Goal: Task Accomplishment & Management: Manage account settings

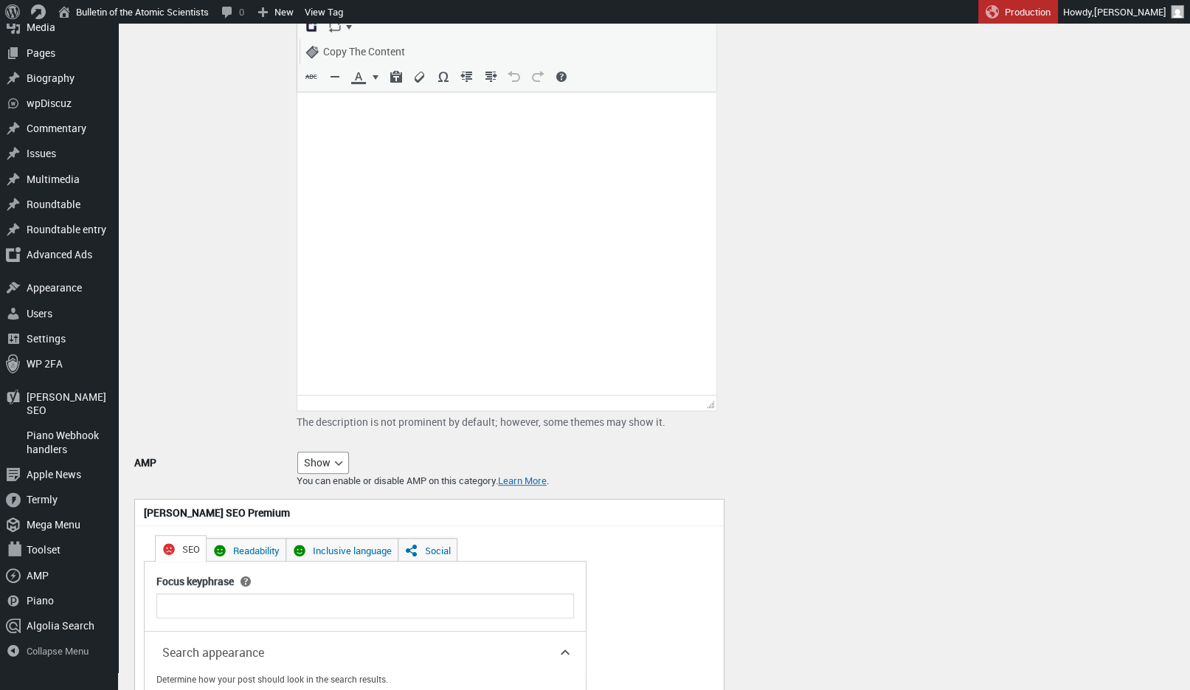
scroll to position [334, 0]
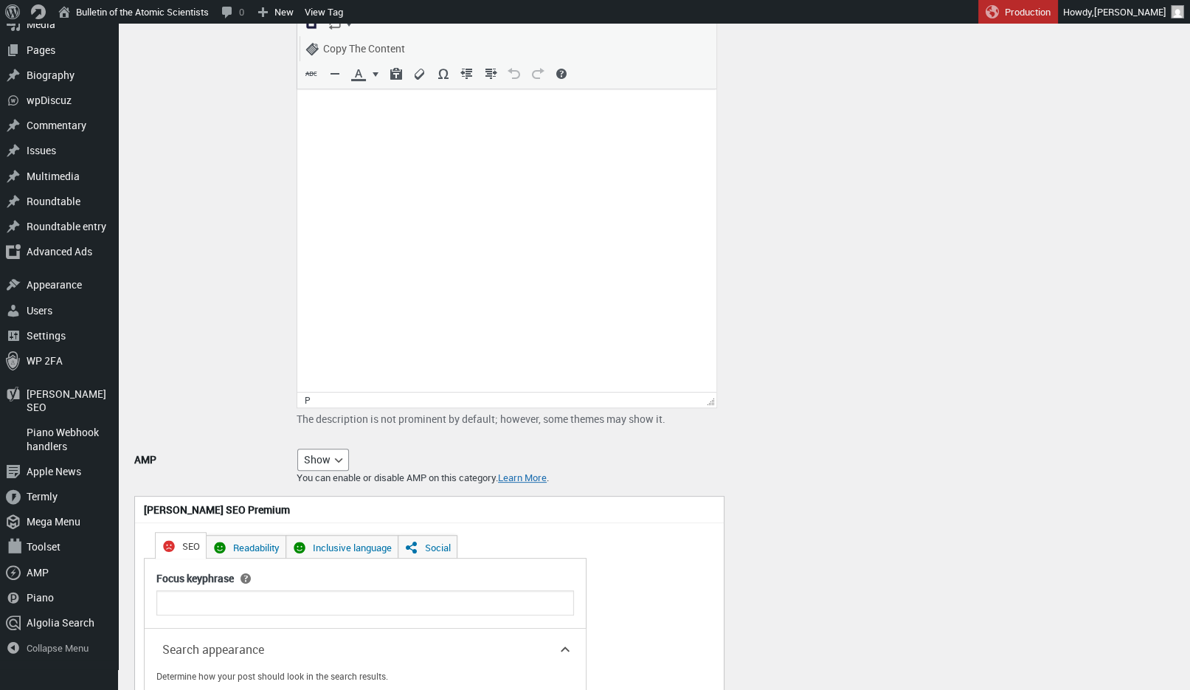
click at [325, 122] on html at bounding box center [506, 108] width 419 height 38
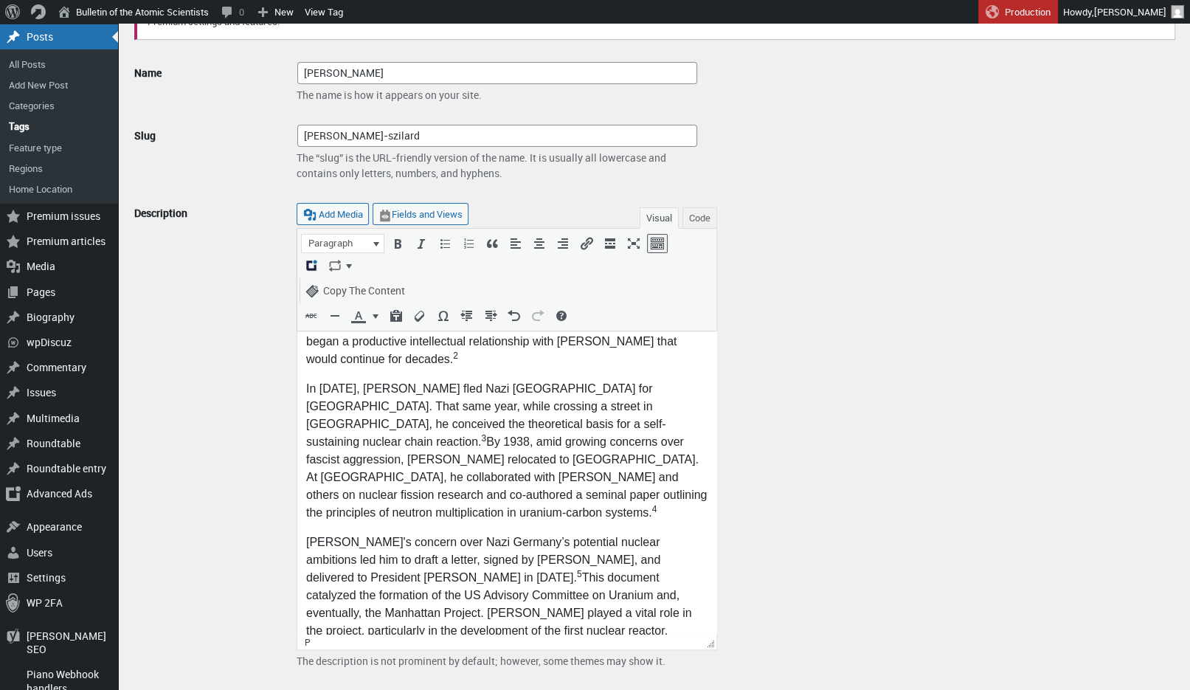
scroll to position [0, 0]
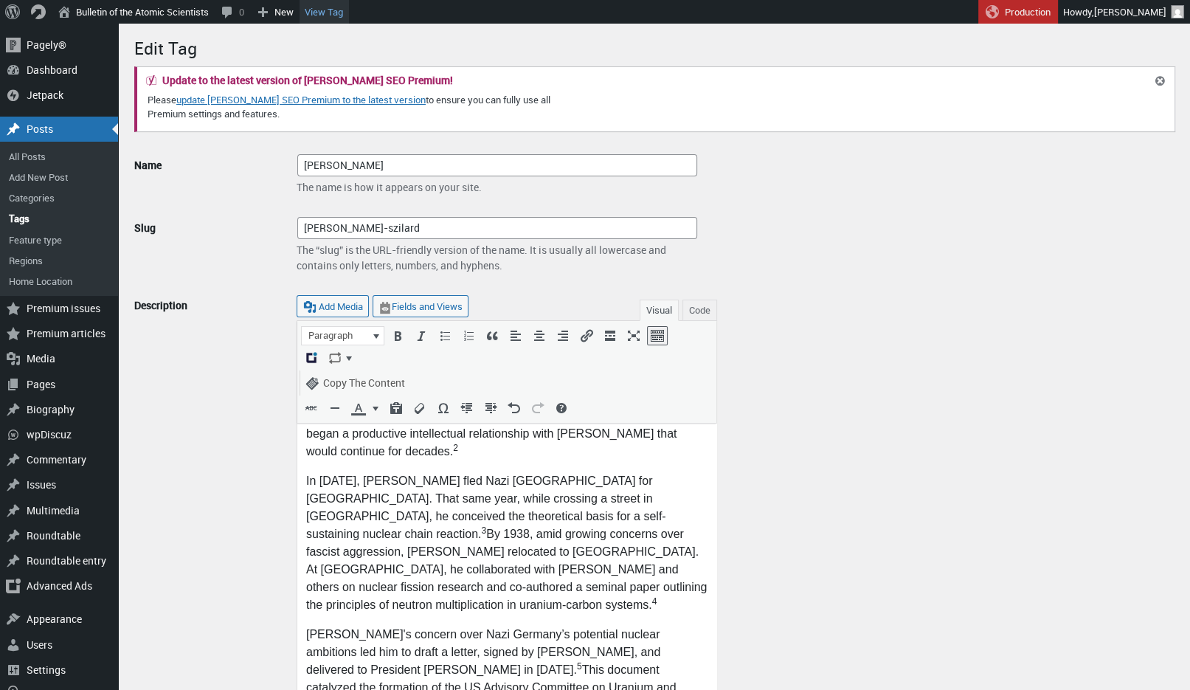
click at [325, 11] on link "View Tag" at bounding box center [323, 12] width 49 height 24
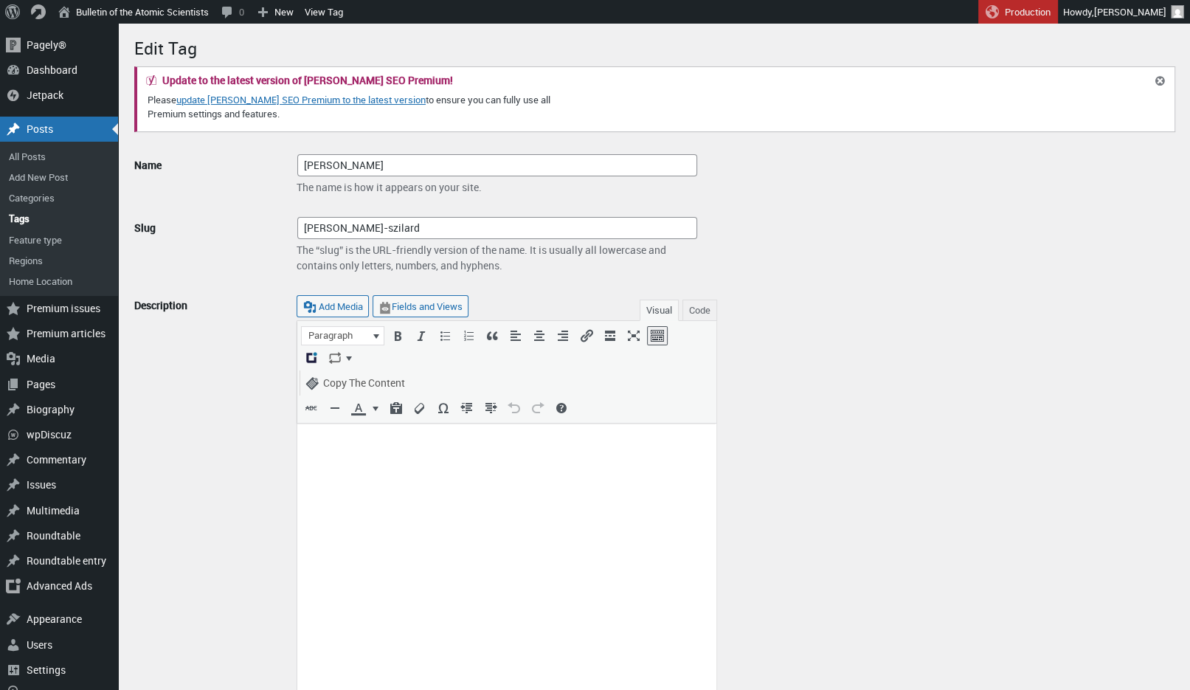
click at [397, 449] on p at bounding box center [506, 441] width 401 height 18
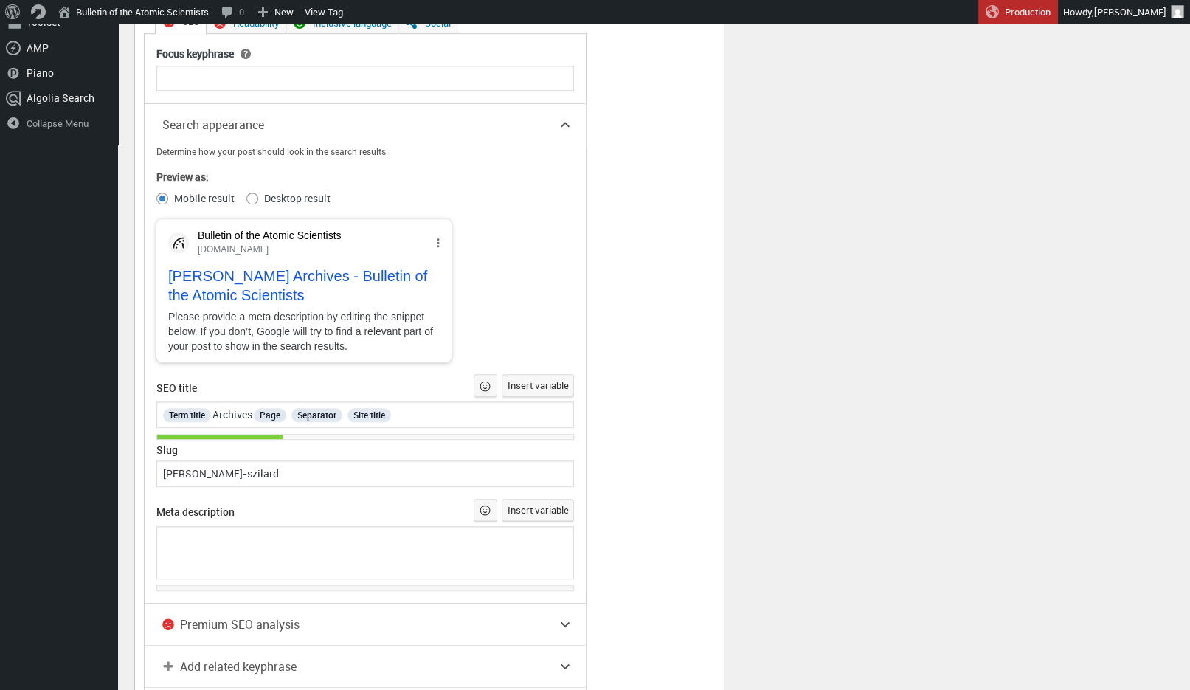
scroll to position [1028, 0]
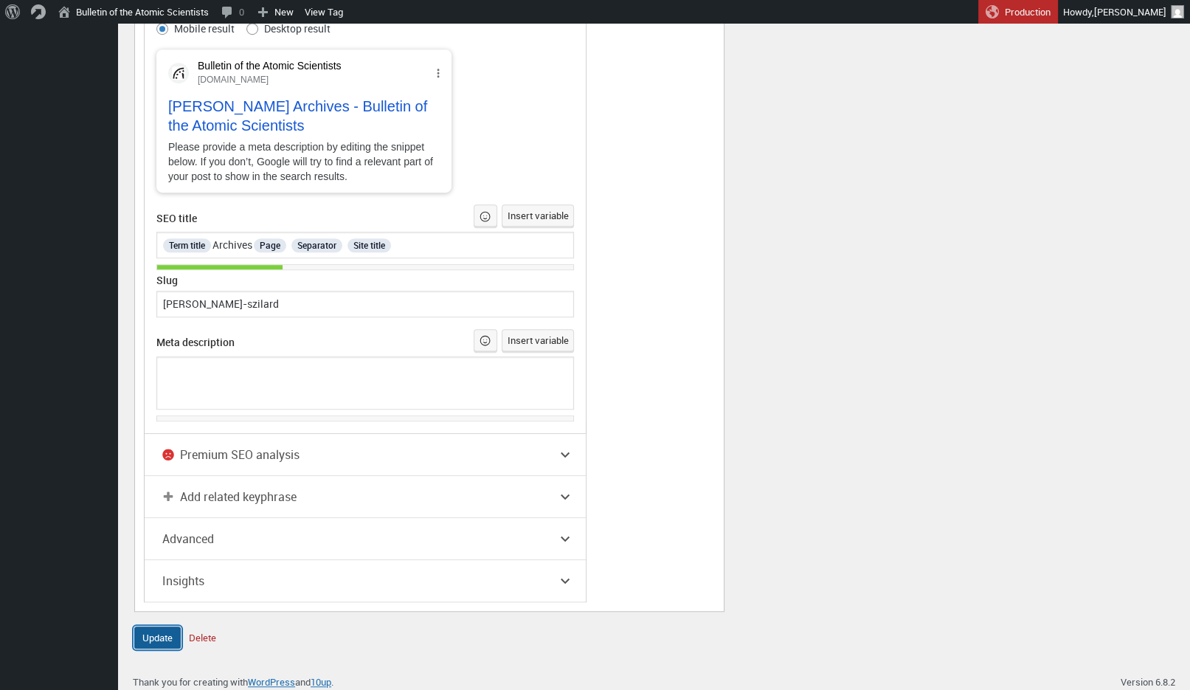
click at [156, 626] on input "Update" at bounding box center [157, 637] width 46 height 22
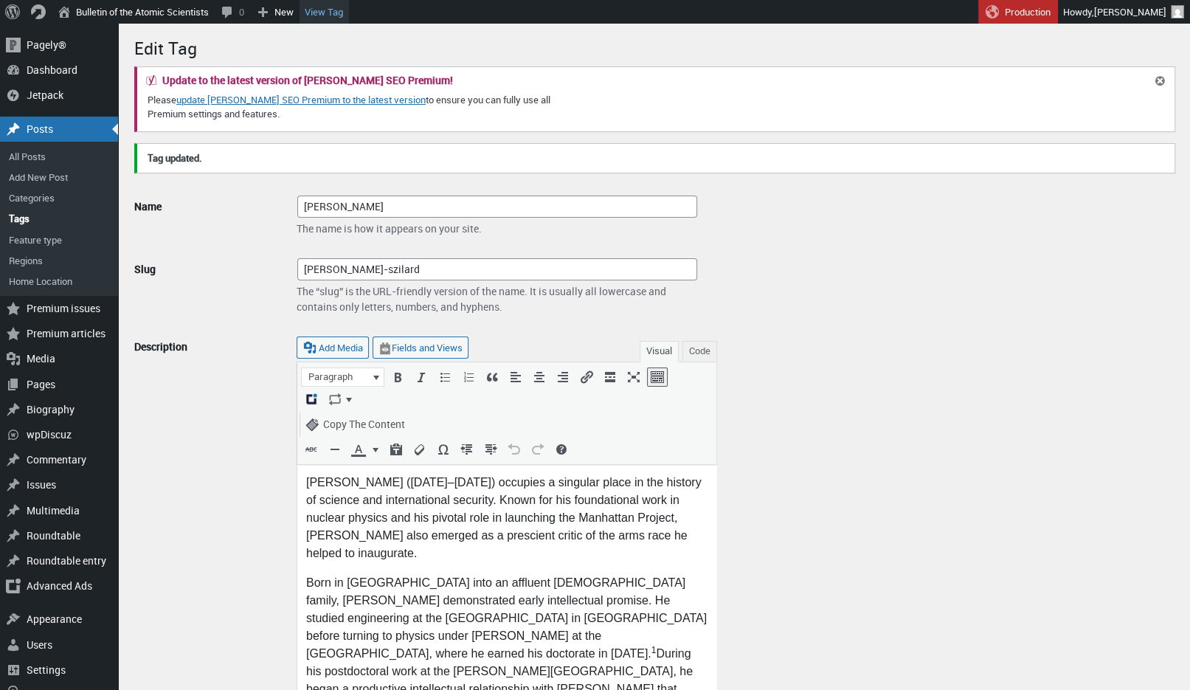
click at [330, 15] on link "View Tag" at bounding box center [323, 12] width 49 height 24
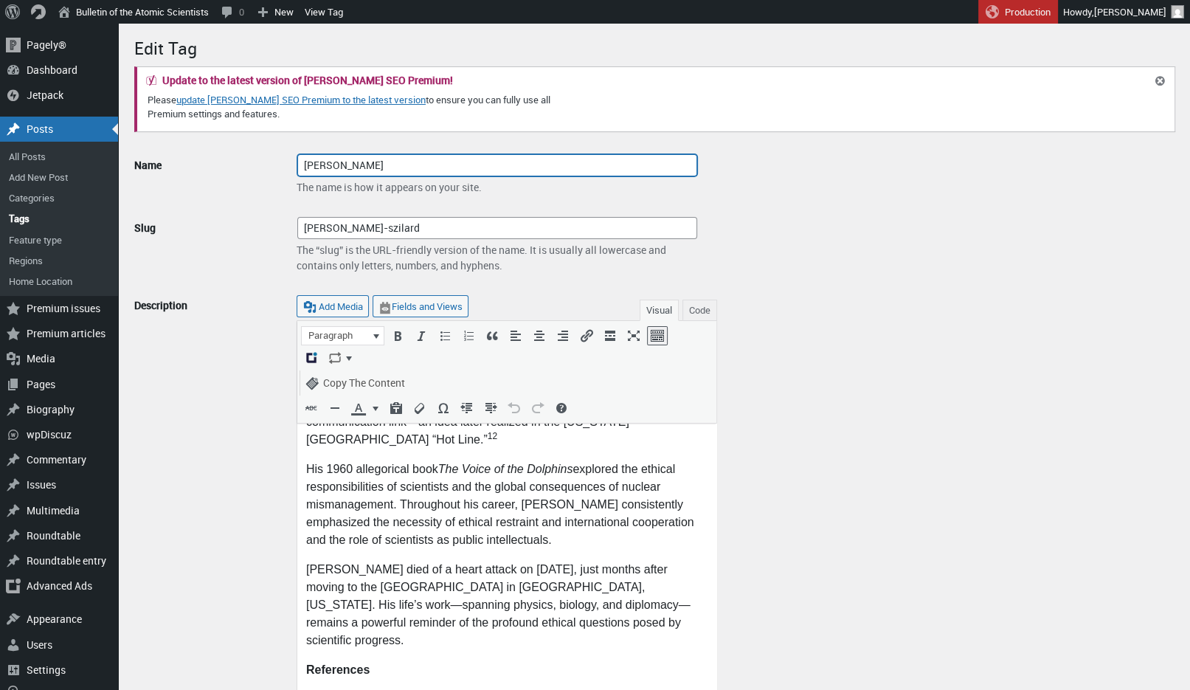
scroll to position [985, 0]
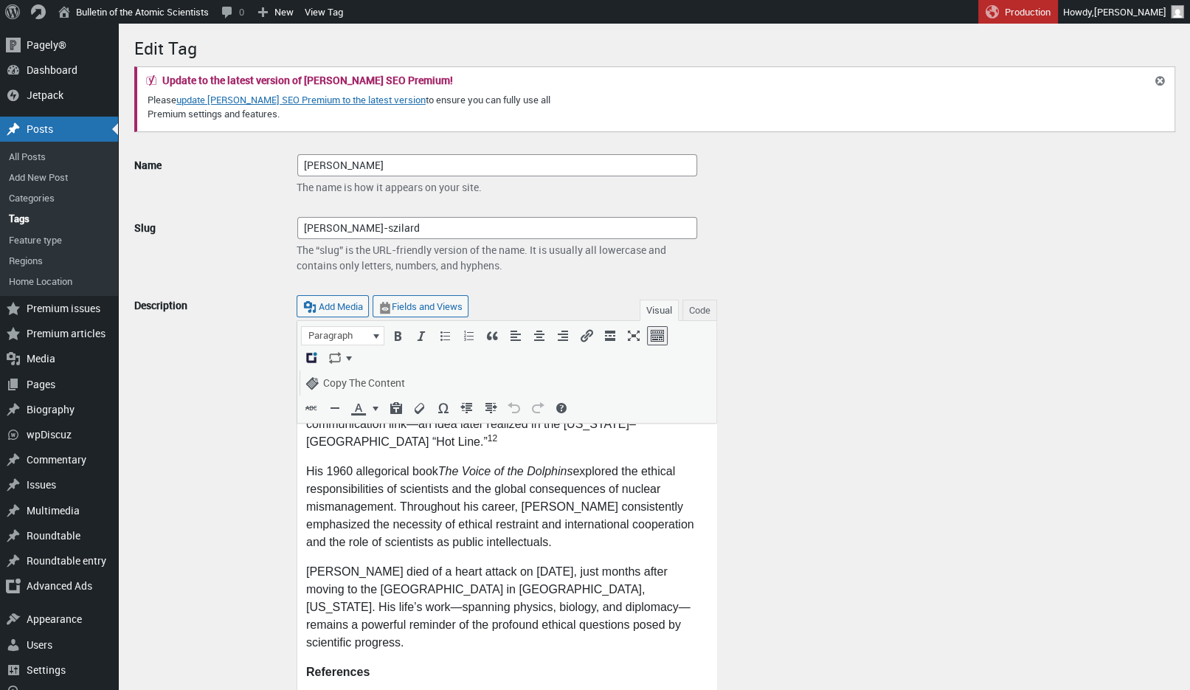
click at [531, 563] on p "[PERSON_NAME] died of a heart attack on [DATE], just months after moving to the…" at bounding box center [506, 607] width 401 height 89
click at [307, 663] on p "---David A. Wargowski" at bounding box center [506, 672] width 401 height 18
click at [556, 330] on icon "Align right (⌃⌥R)" at bounding box center [562, 335] width 15 height 15
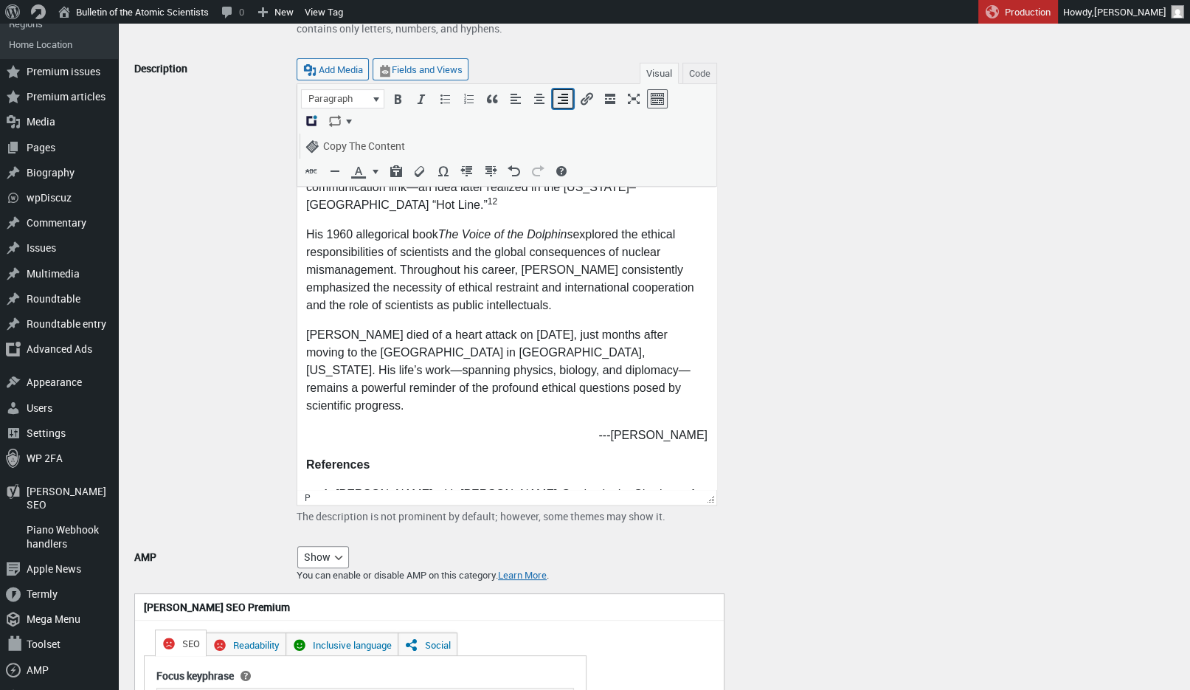
scroll to position [268, 0]
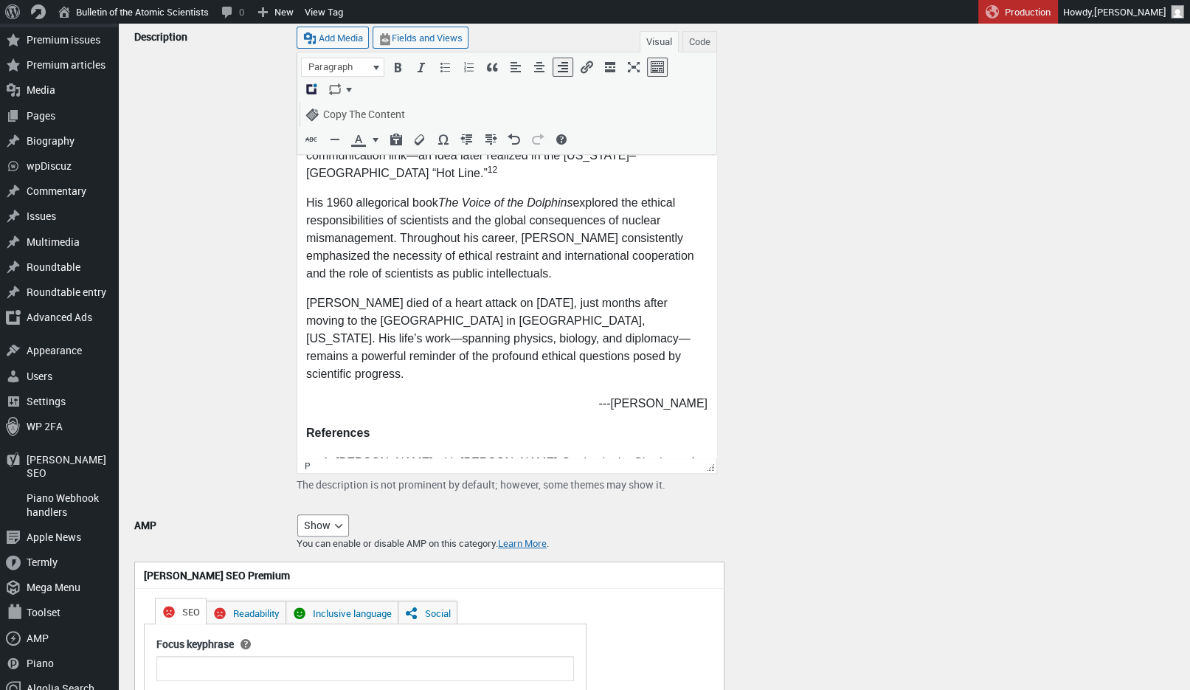
click at [305, 308] on html "Leo Szilard (1898–1964) occupies a singular place in the history of science and…" at bounding box center [506, 39] width 419 height 1738
click at [376, 424] on p "References" at bounding box center [506, 433] width 401 height 18
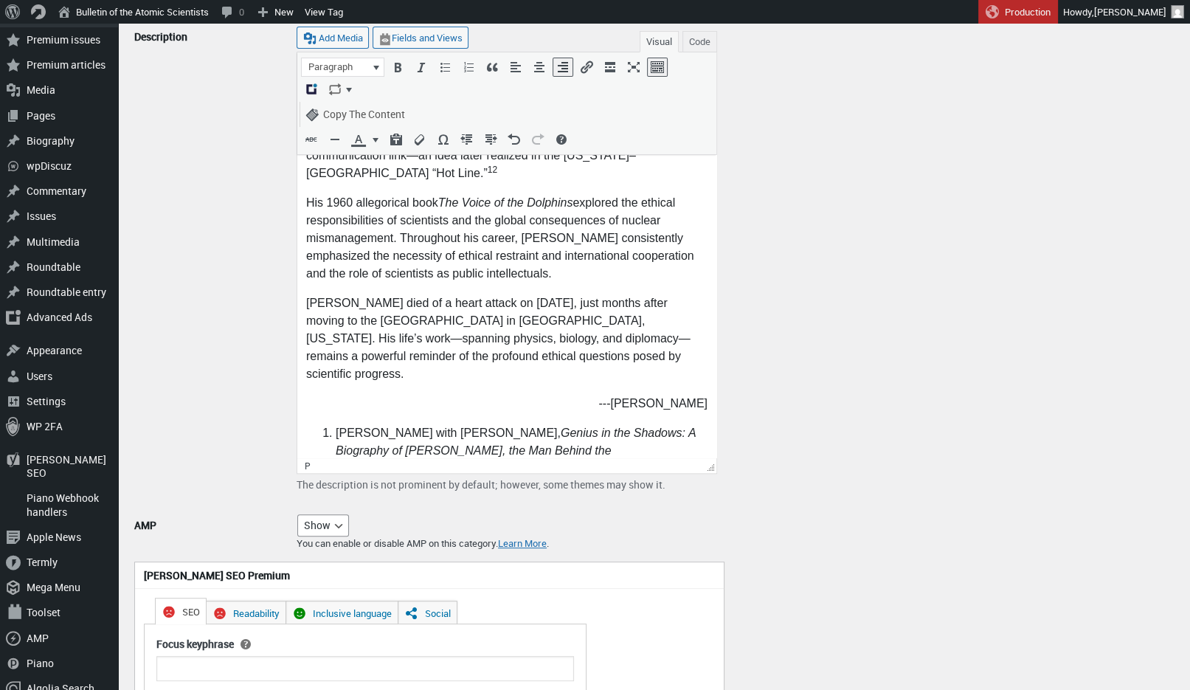
click at [309, 395] on p "---[PERSON_NAME]" at bounding box center [506, 404] width 401 height 18
click at [353, 291] on body "Leo Szilard (1898–1964) occupies a singular place in the history of science and…" at bounding box center [506, 22] width 401 height 1687
click at [706, 395] on p "---[PERSON_NAME]" at bounding box center [506, 404] width 401 height 18
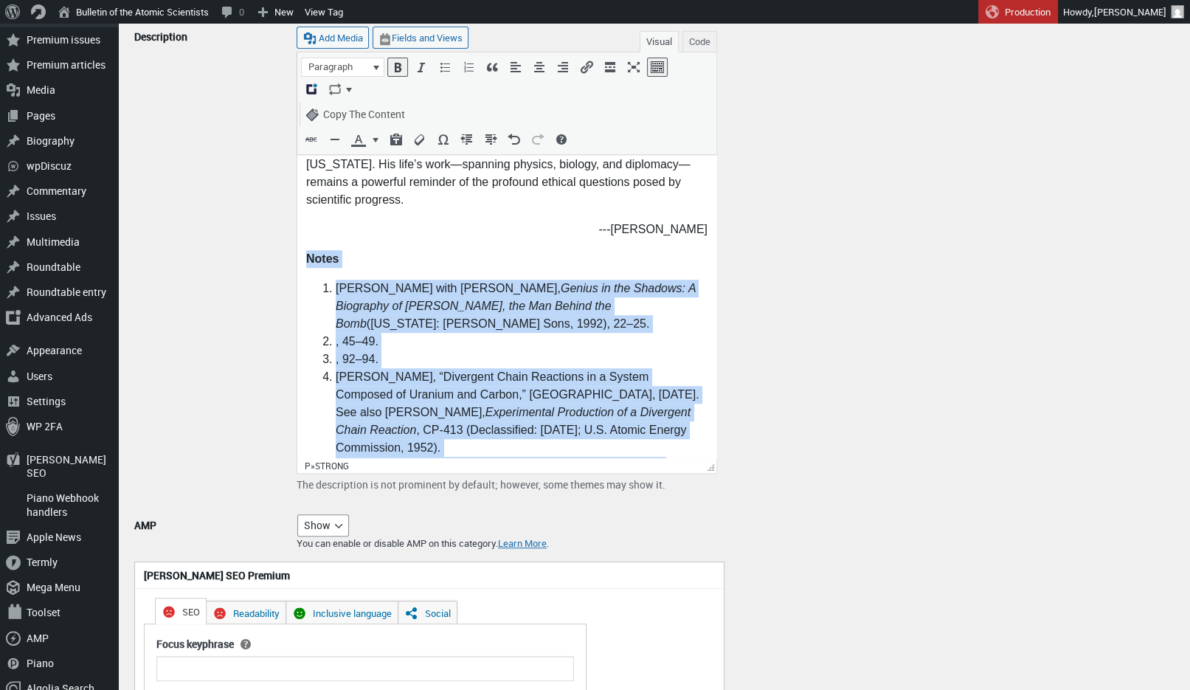
scroll to position [1294, 0]
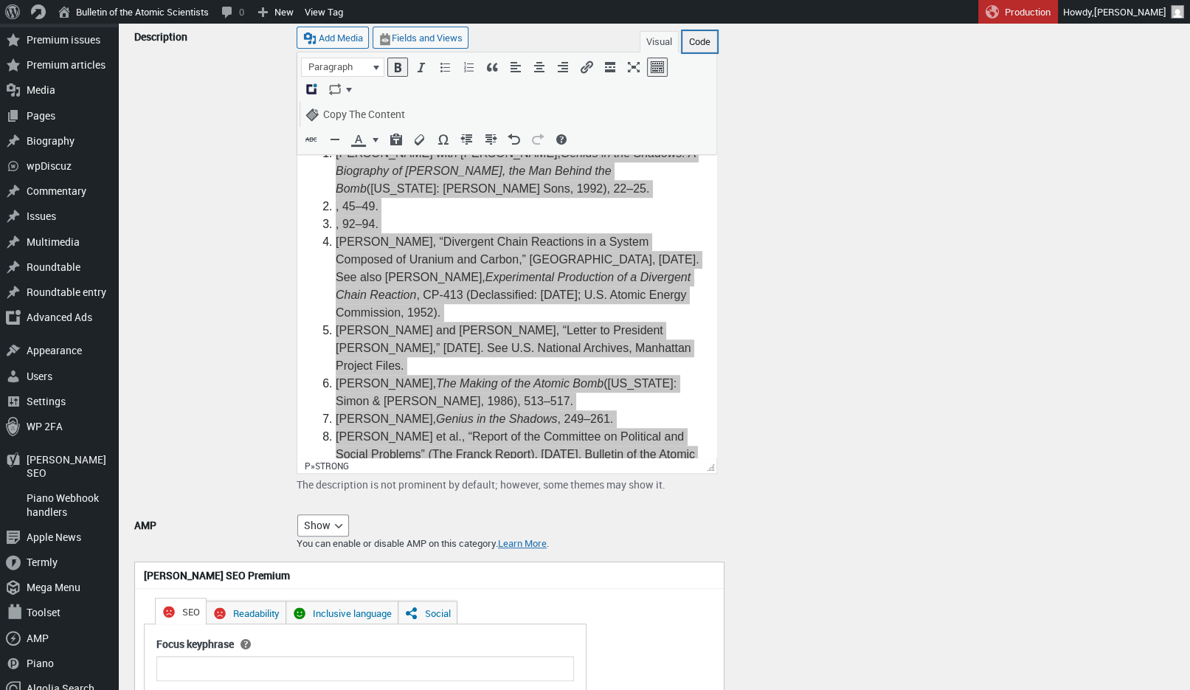
click at [704, 36] on button "Code" at bounding box center [699, 41] width 35 height 21
type textarea "Leo Szilard (1898–1964) occupies a singular place in the history of science and…"
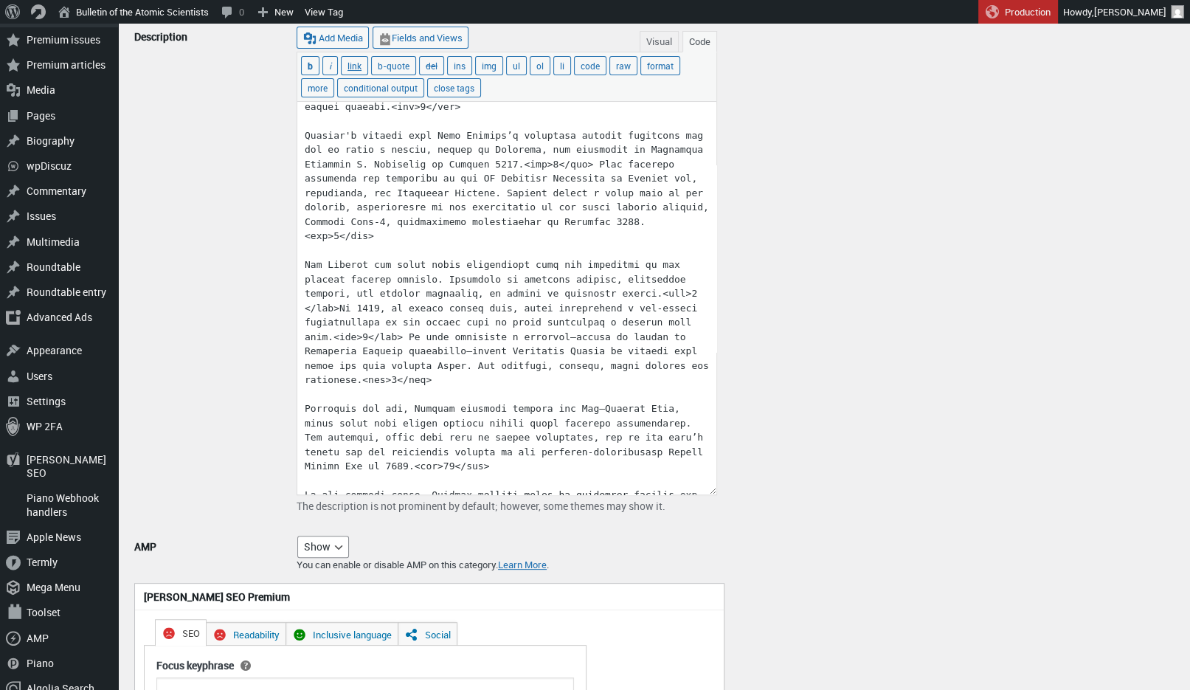
scroll to position [280, 0]
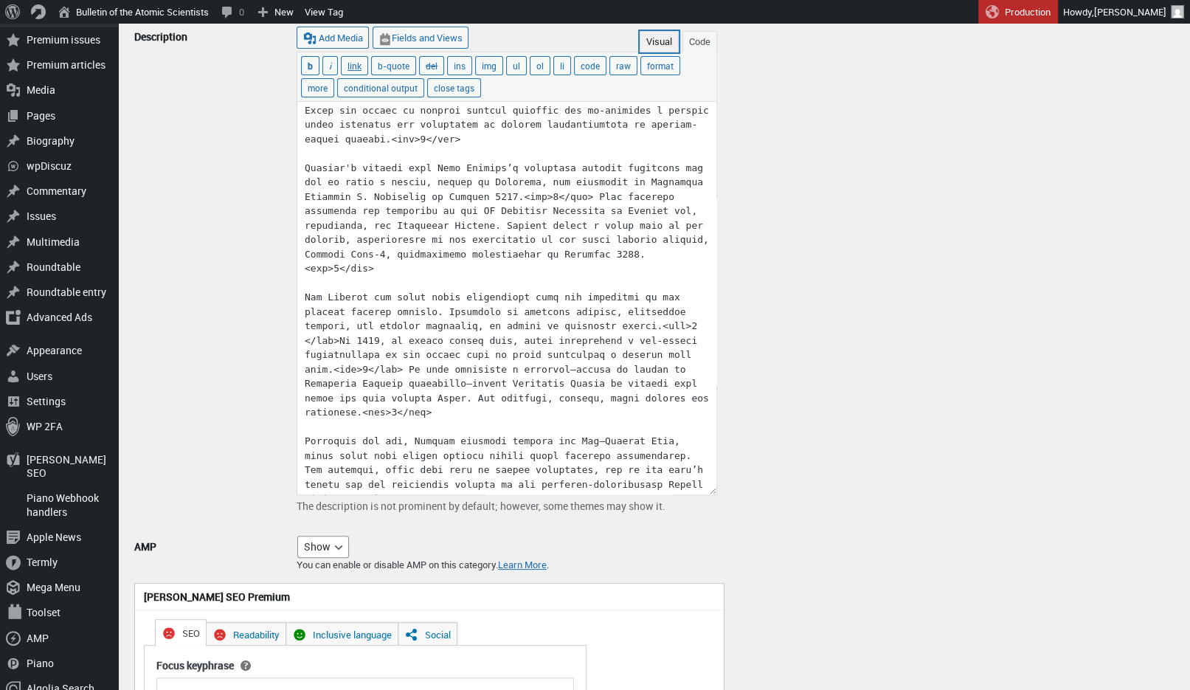
click at [652, 34] on button "Visual" at bounding box center [658, 41] width 39 height 21
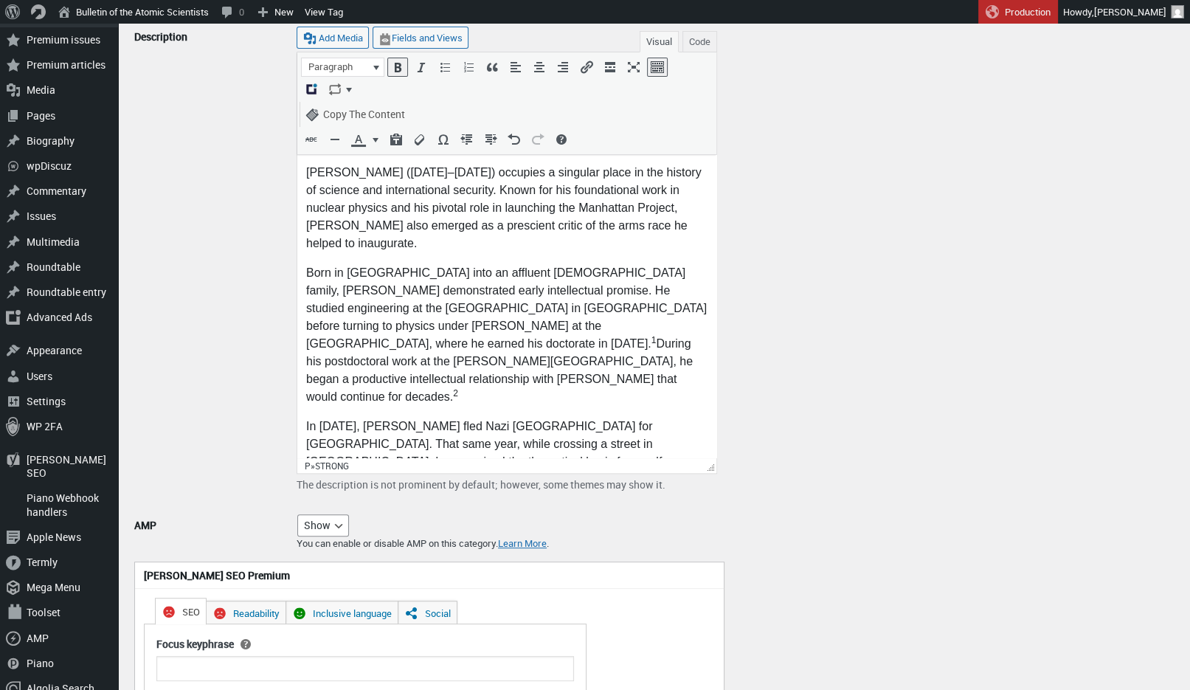
scroll to position [1142, 0]
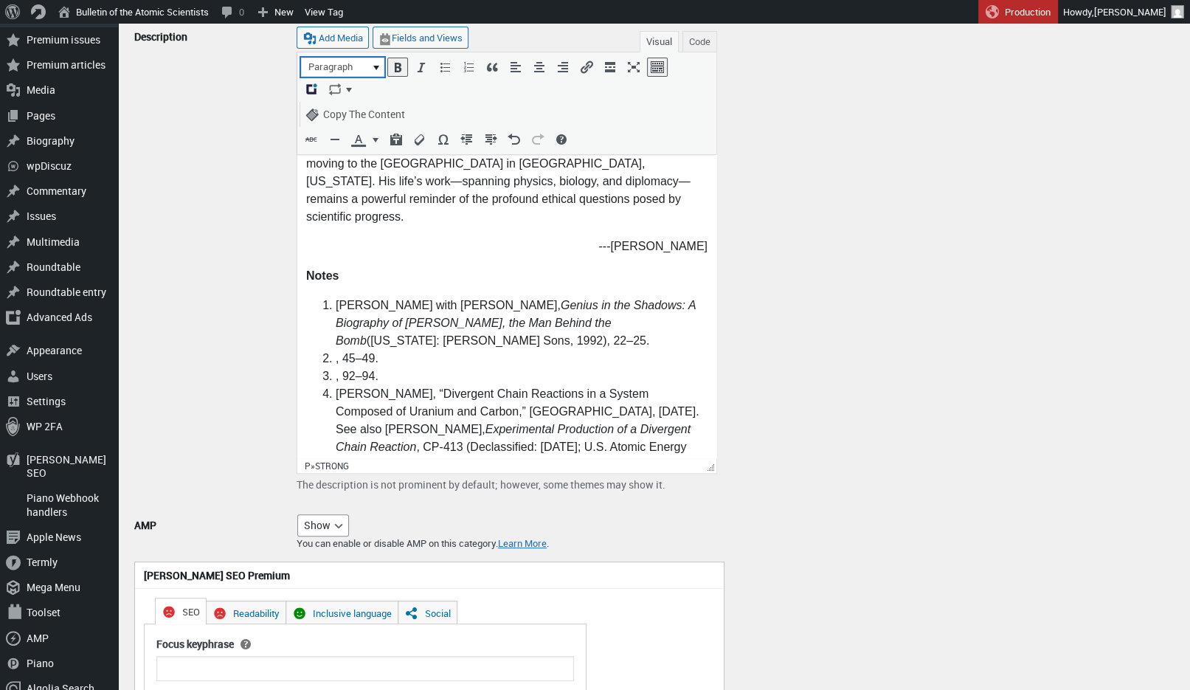
click at [375, 64] on button "Paragraph" at bounding box center [343, 67] width 82 height 18
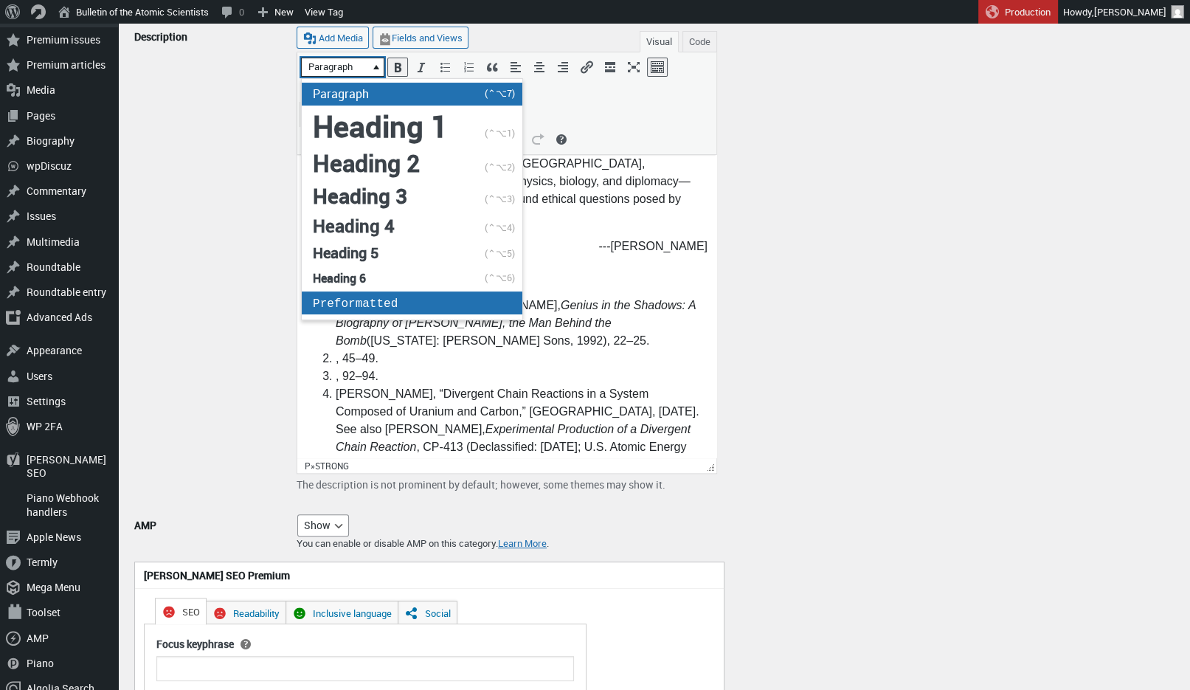
click at [391, 297] on span "Preformatted" at bounding box center [355, 303] width 85 height 13
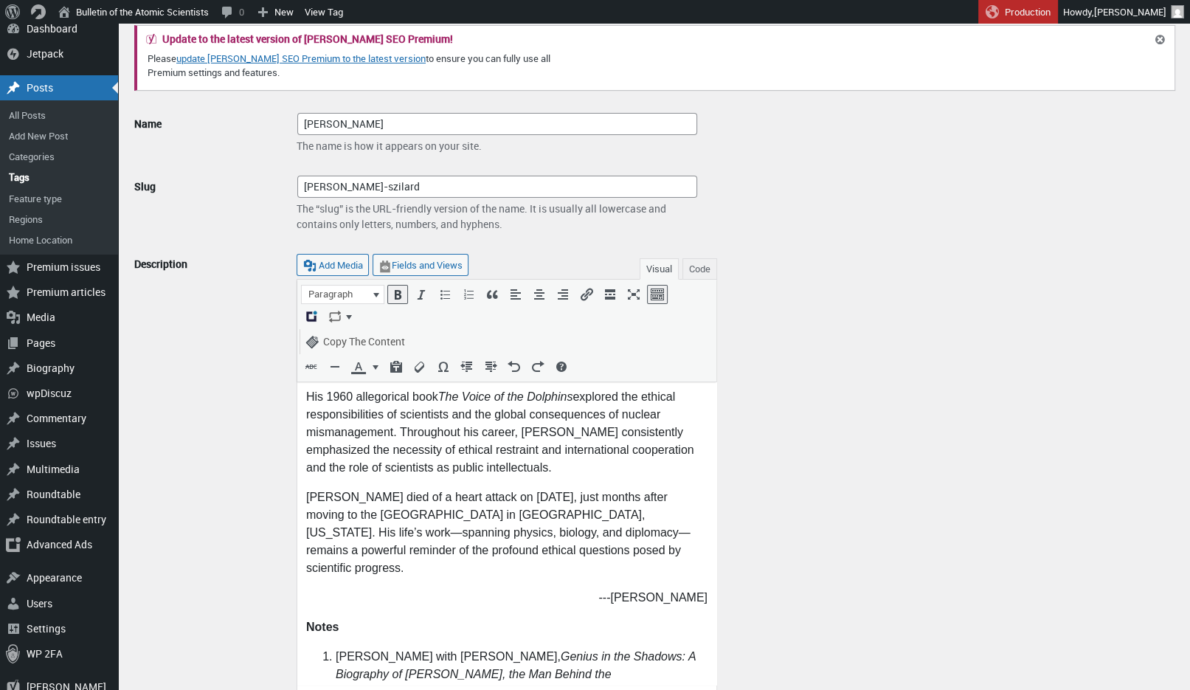
scroll to position [40, 0]
click at [321, 309] on button "Add an ad" at bounding box center [311, 318] width 19 height 18
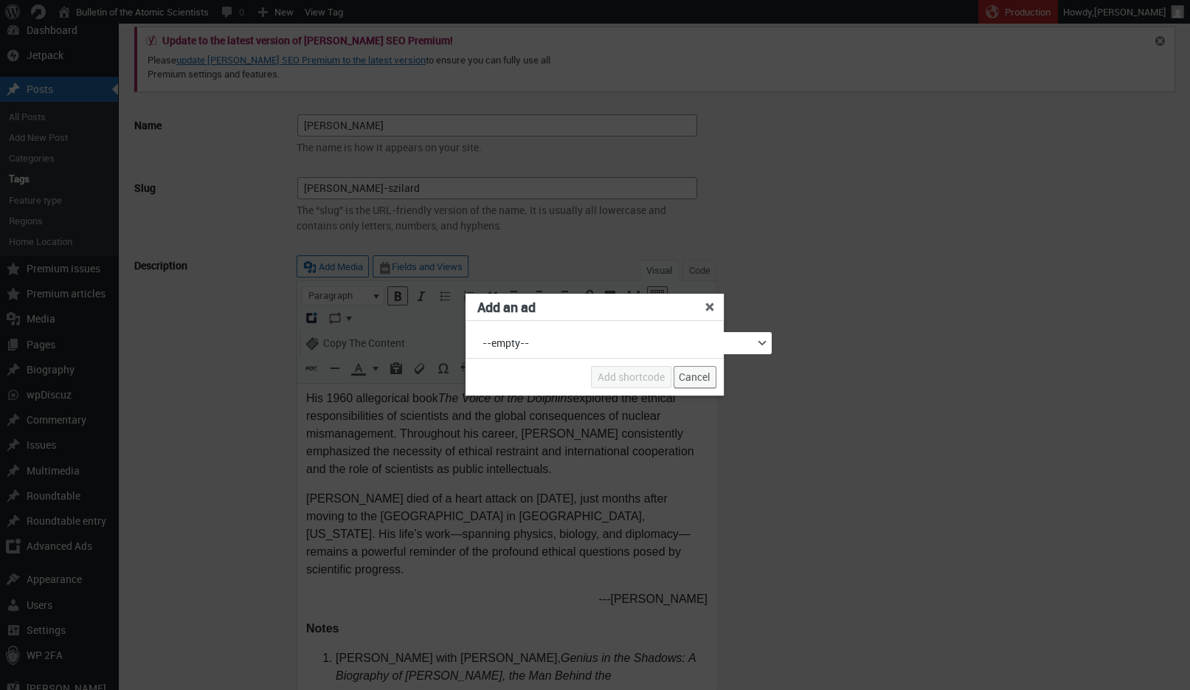
click at [691, 380] on span "Cancel" at bounding box center [695, 377] width 32 height 14
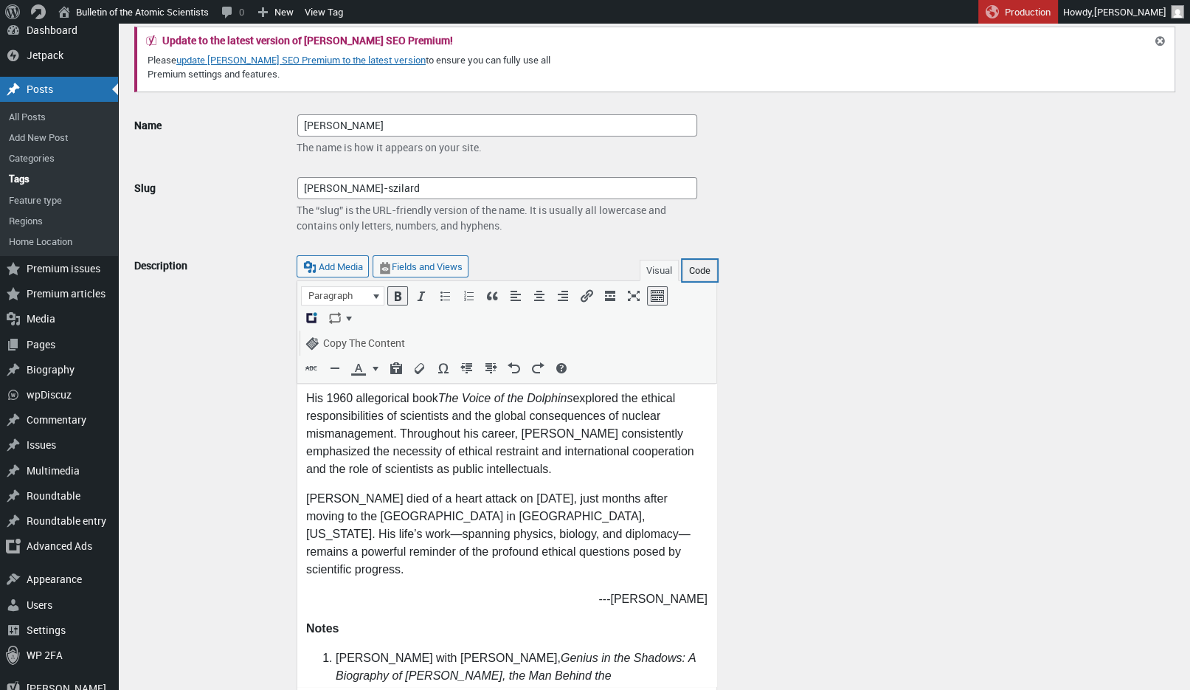
click at [707, 264] on button "Code" at bounding box center [699, 270] width 35 height 21
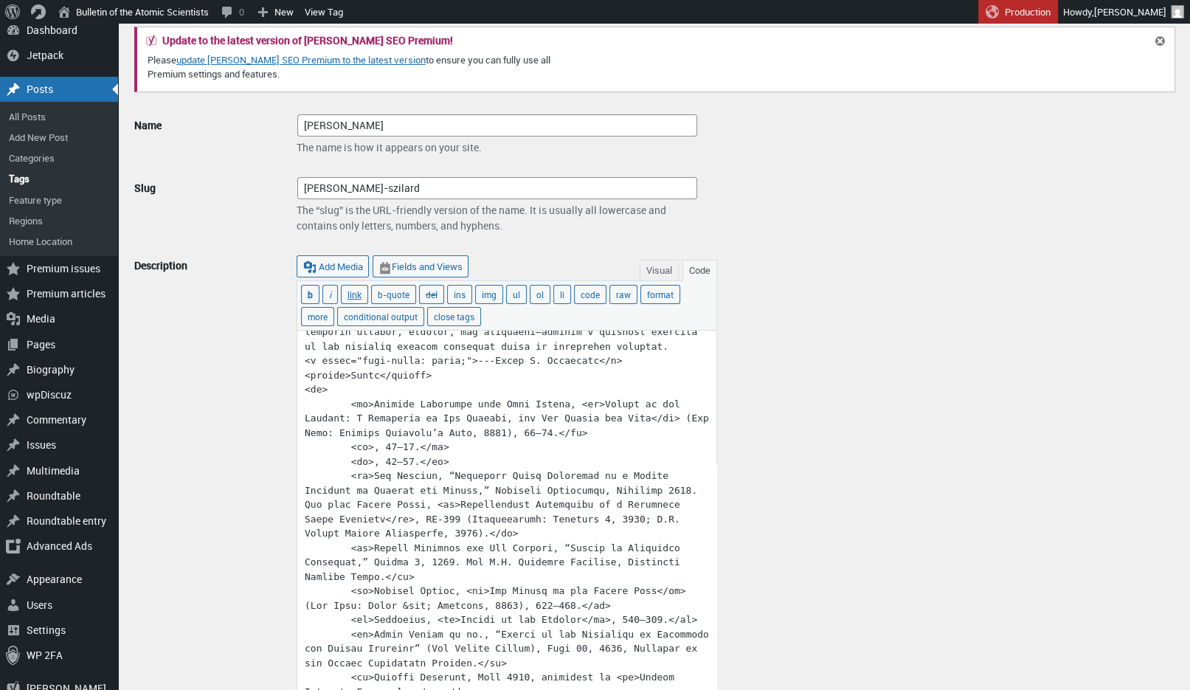
scroll to position [1061, 0]
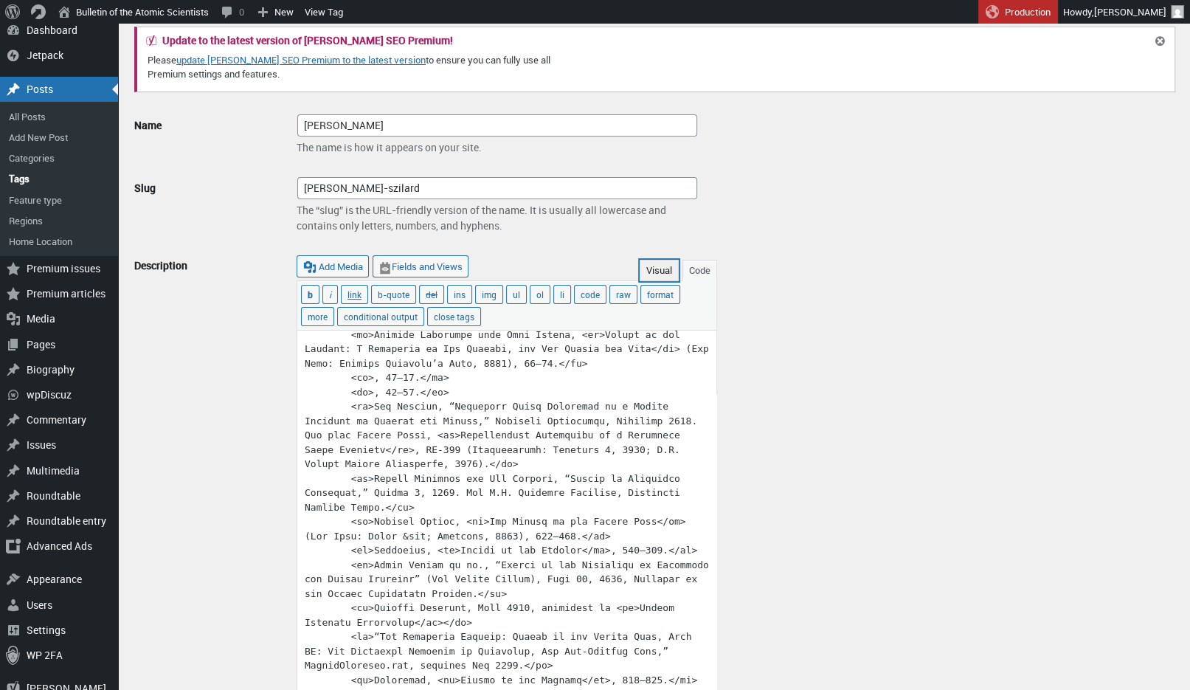
click at [656, 267] on button "Visual" at bounding box center [658, 270] width 39 height 21
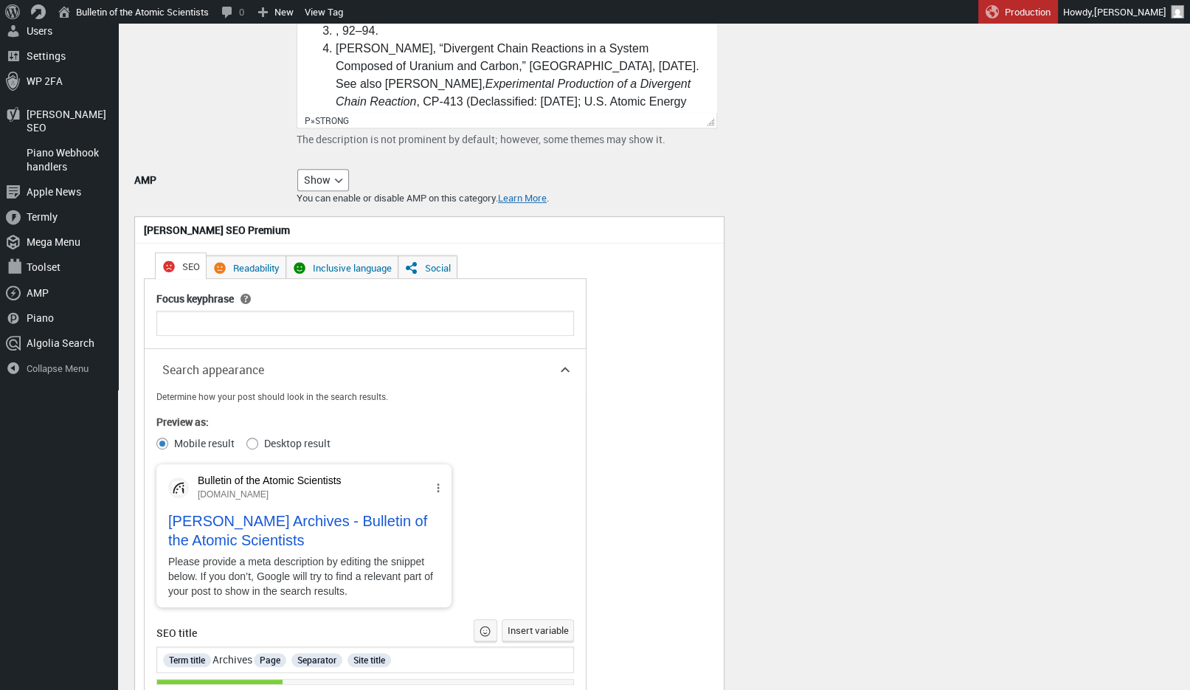
scroll to position [1028, 0]
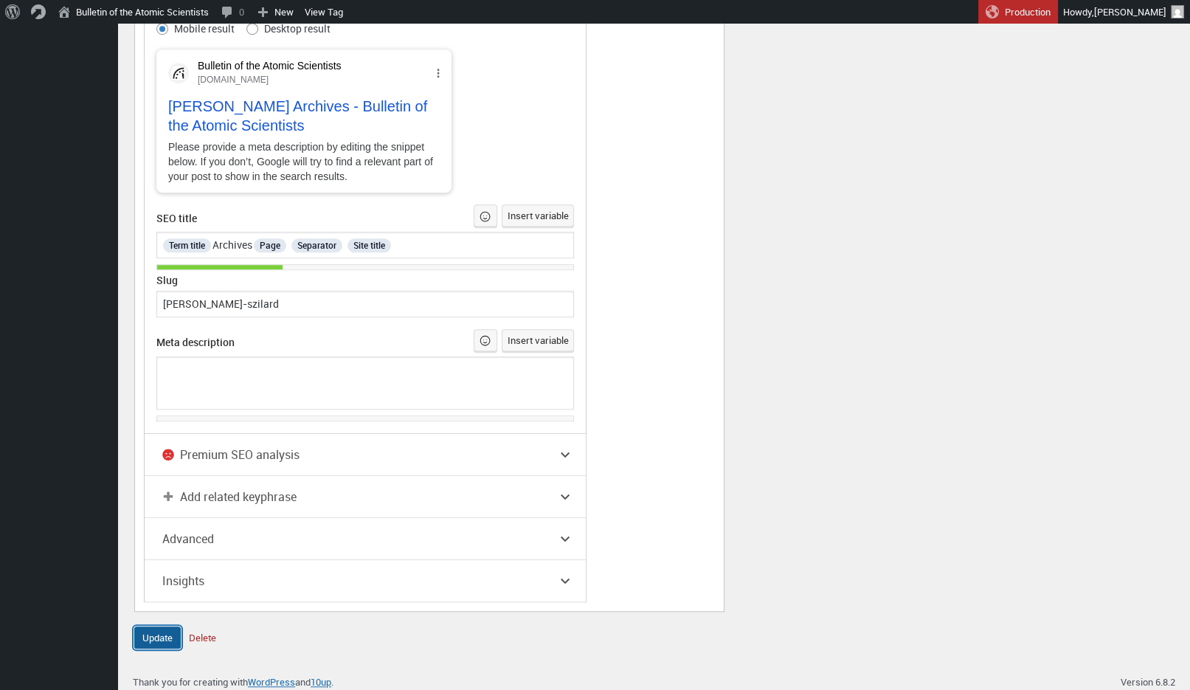
click at [162, 634] on input "Update" at bounding box center [157, 637] width 46 height 22
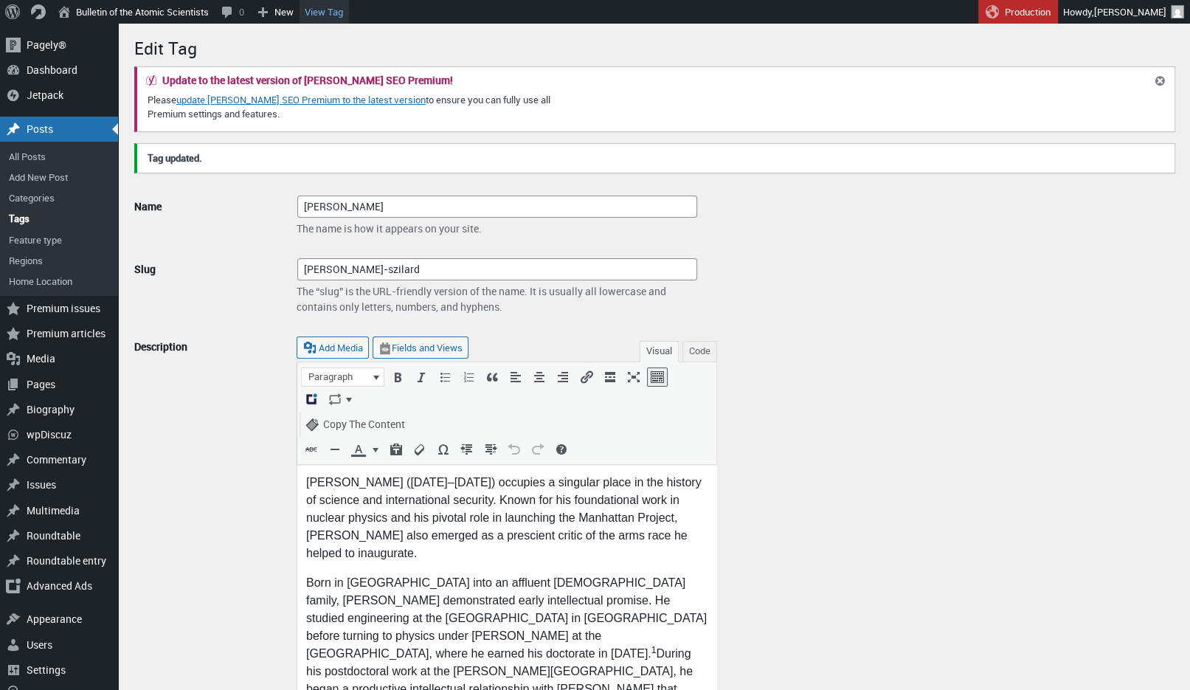
click at [326, 8] on link "View Tag" at bounding box center [323, 12] width 49 height 24
